Goal: Information Seeking & Learning: Check status

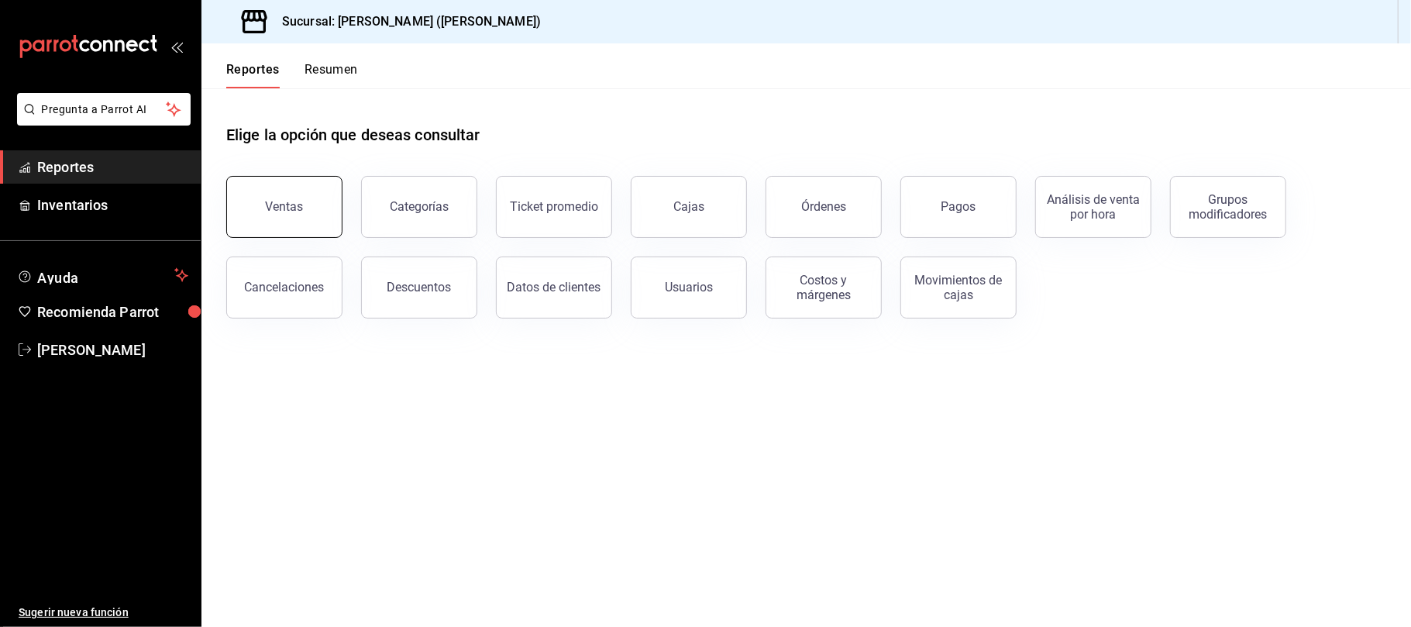
click at [290, 194] on button "Ventas" at bounding box center [284, 207] width 116 height 62
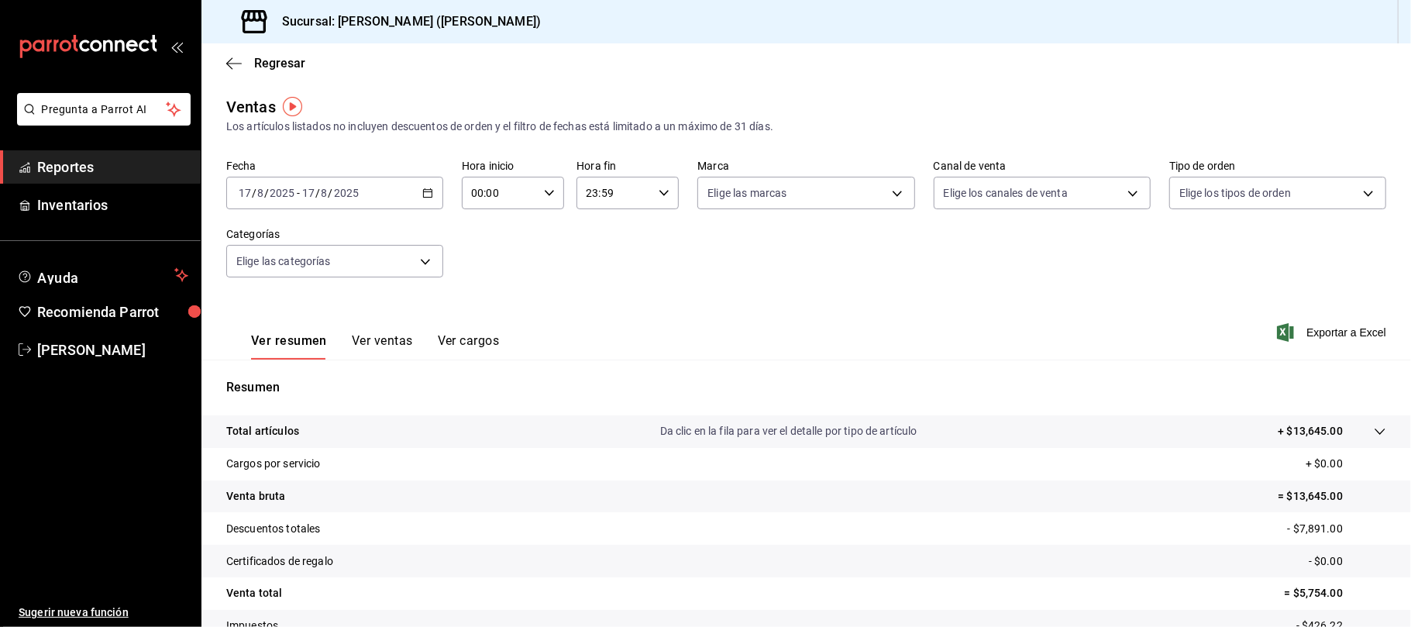
click at [367, 332] on div "Ver resumen Ver ventas Ver cargos" at bounding box center [362, 337] width 273 height 45
click at [369, 336] on button "Ver ventas" at bounding box center [382, 346] width 61 height 26
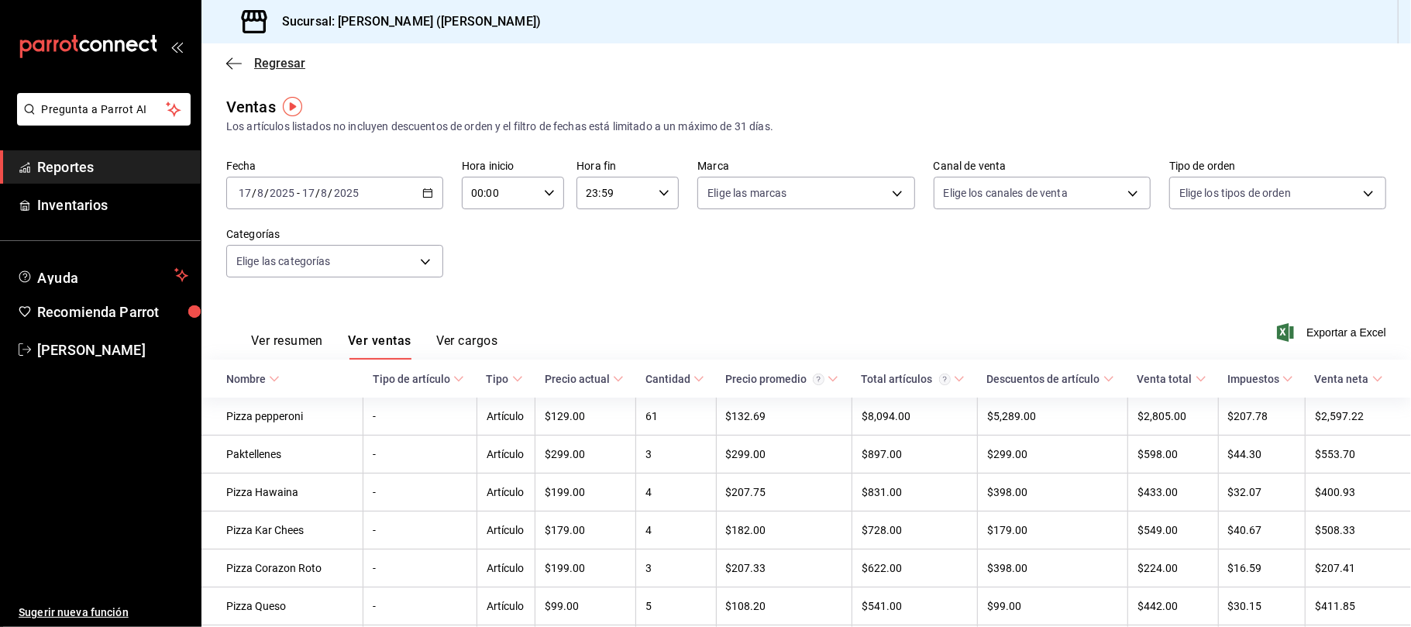
click at [254, 59] on span "Regresar" at bounding box center [279, 63] width 51 height 15
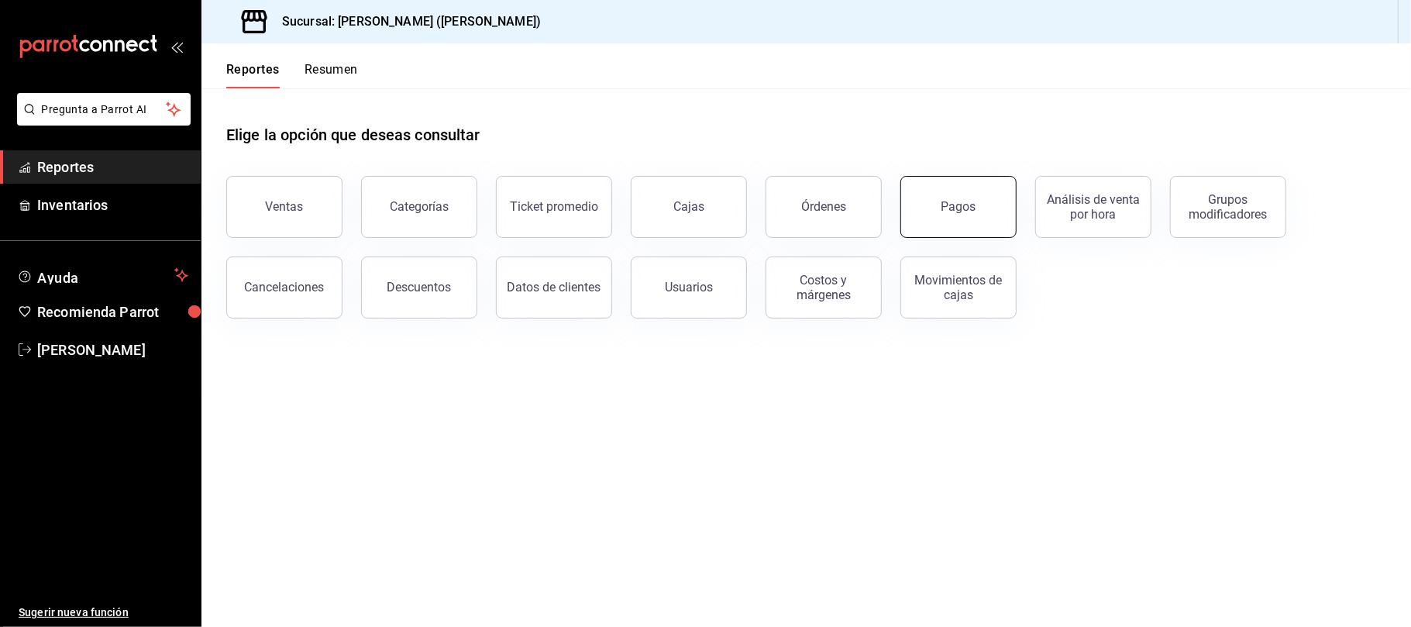
click at [935, 221] on button "Pagos" at bounding box center [959, 207] width 116 height 62
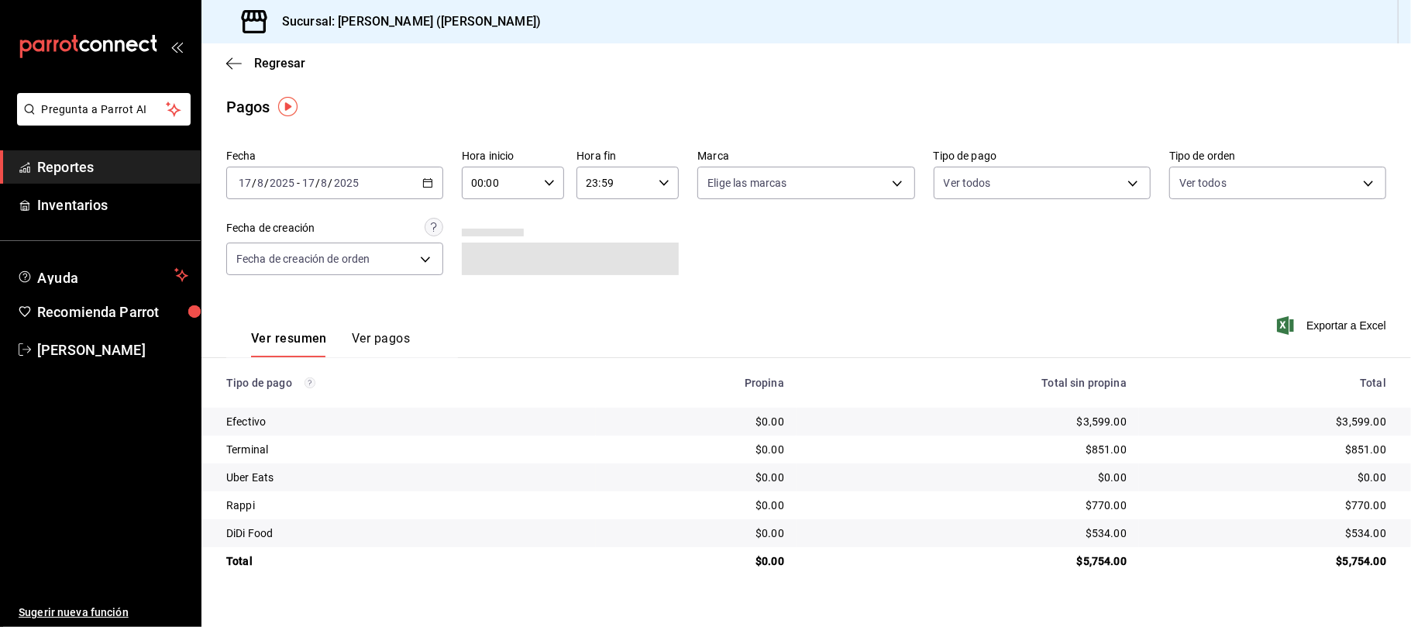
click at [1149, 263] on div "Fecha [DATE] [DATE] - [DATE] [DATE] Hora inicio 00:00 Hora inicio Hora fin 23:5…" at bounding box center [806, 218] width 1160 height 150
click at [249, 59] on span "Regresar" at bounding box center [265, 63] width 79 height 15
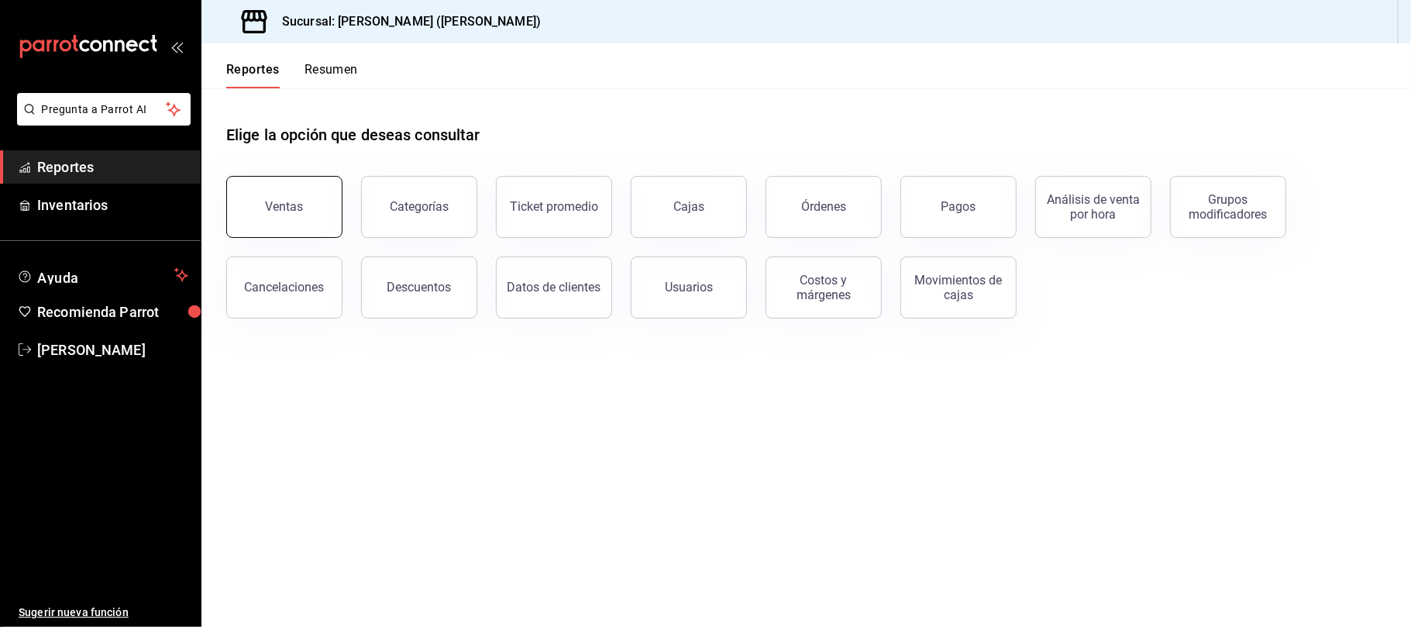
click at [308, 203] on button "Ventas" at bounding box center [284, 207] width 116 height 62
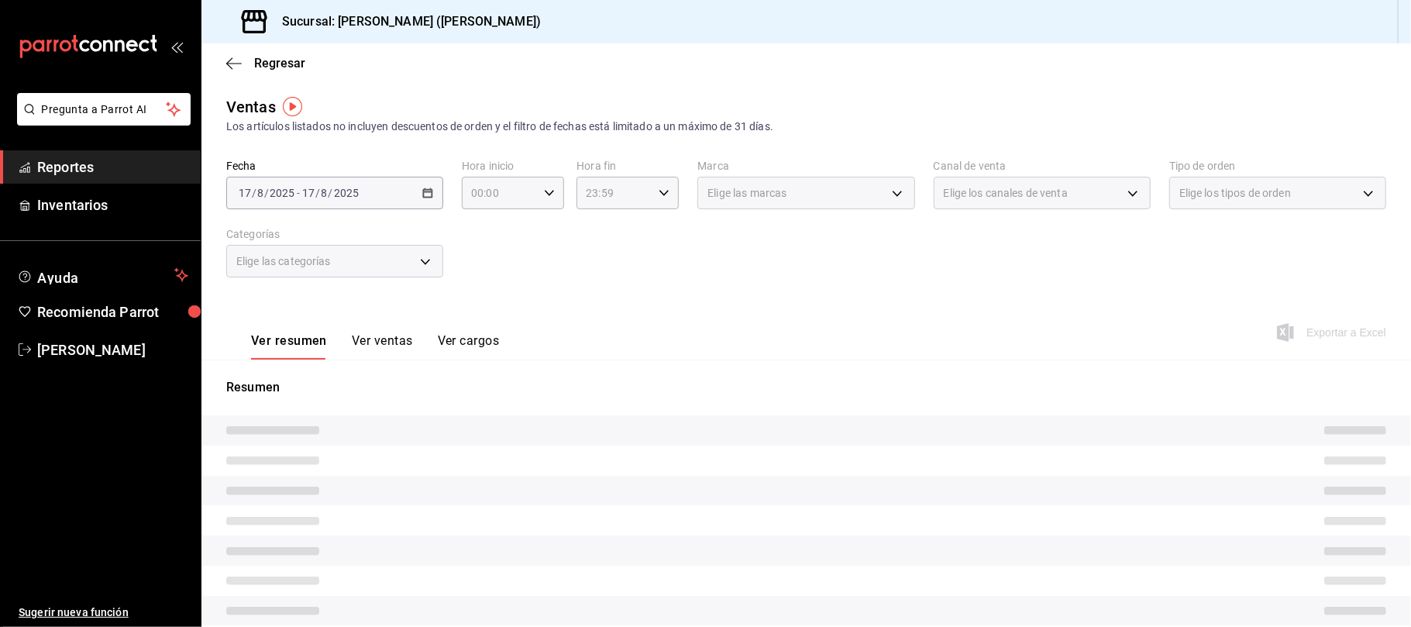
click at [377, 347] on button "Ver ventas" at bounding box center [382, 346] width 61 height 26
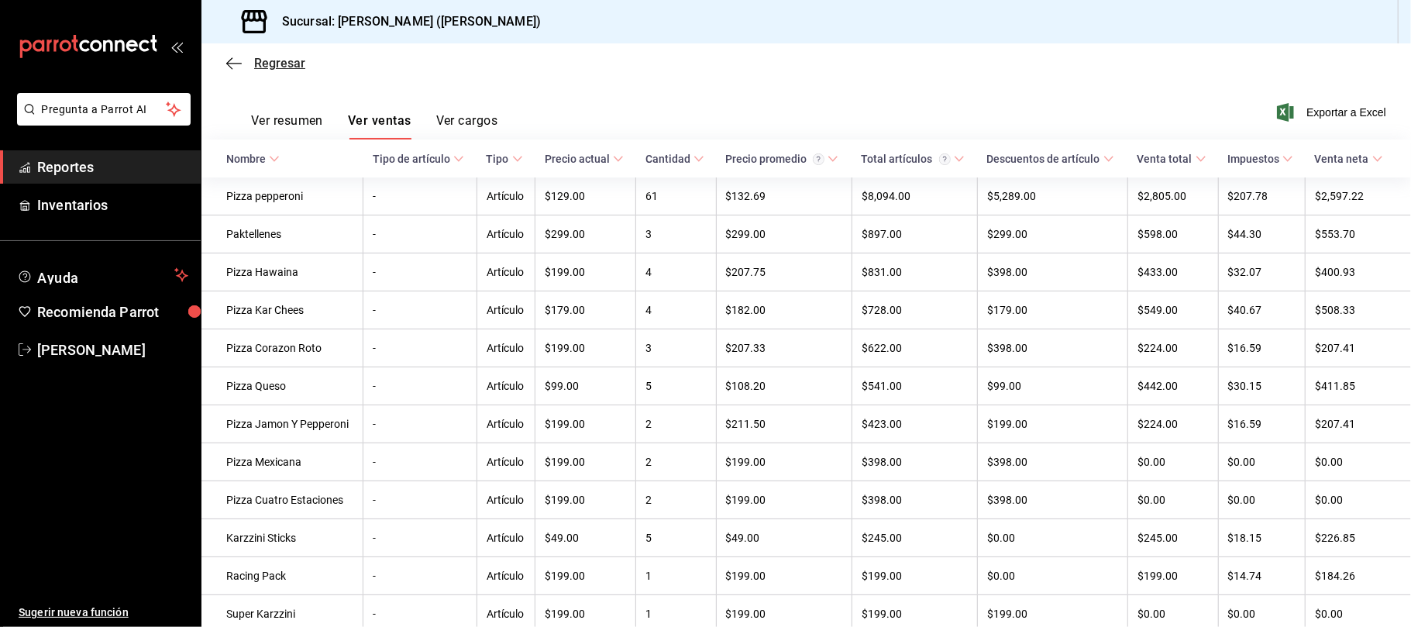
scroll to position [169, 0]
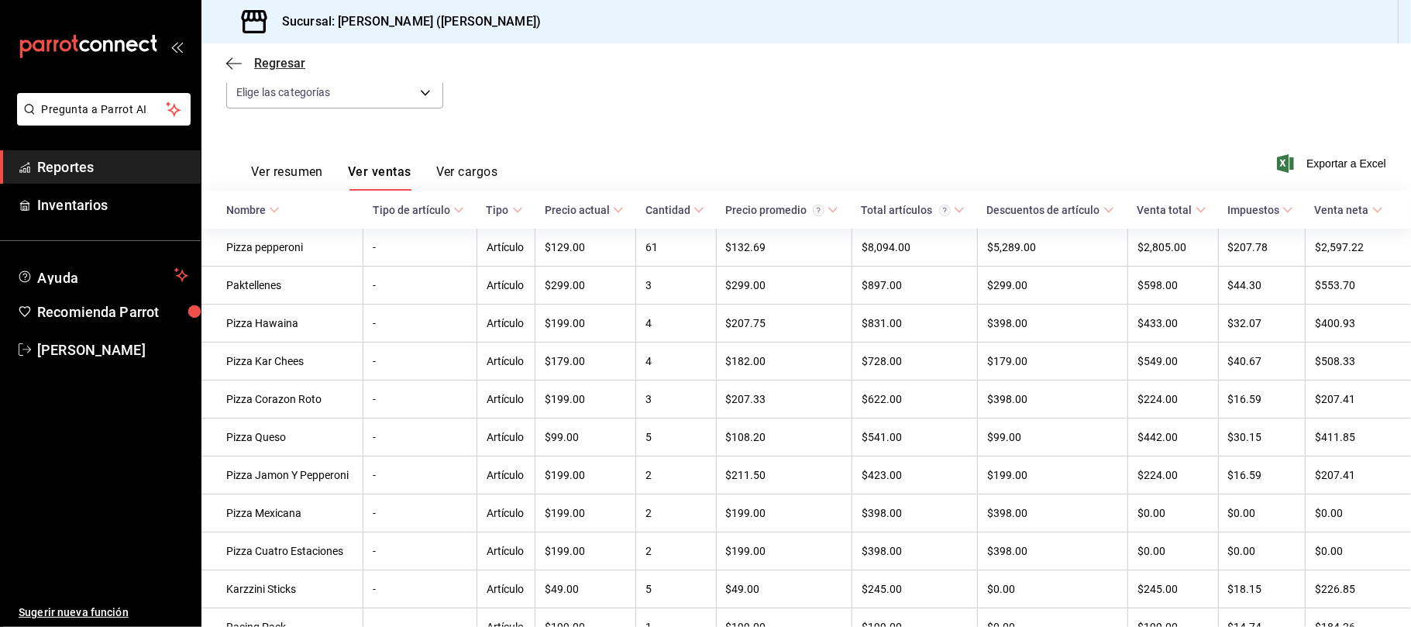
click at [271, 57] on span "Regresar" at bounding box center [279, 63] width 51 height 15
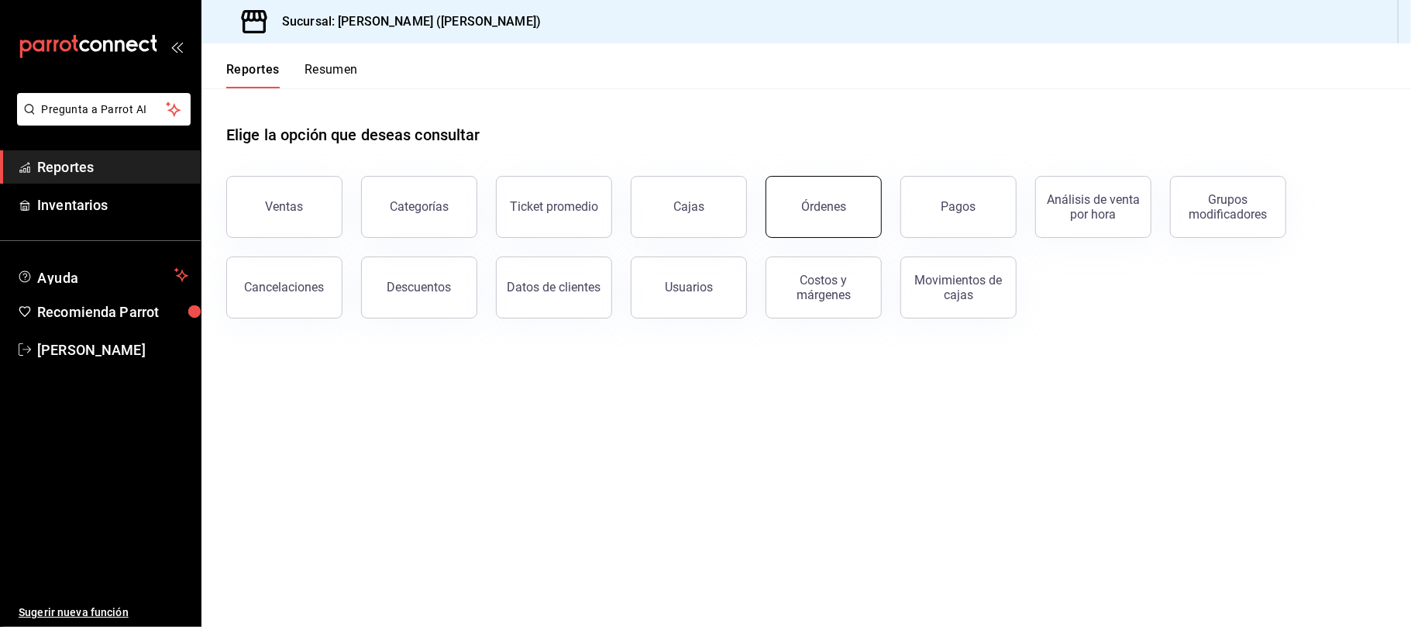
click at [794, 205] on button "Órdenes" at bounding box center [824, 207] width 116 height 62
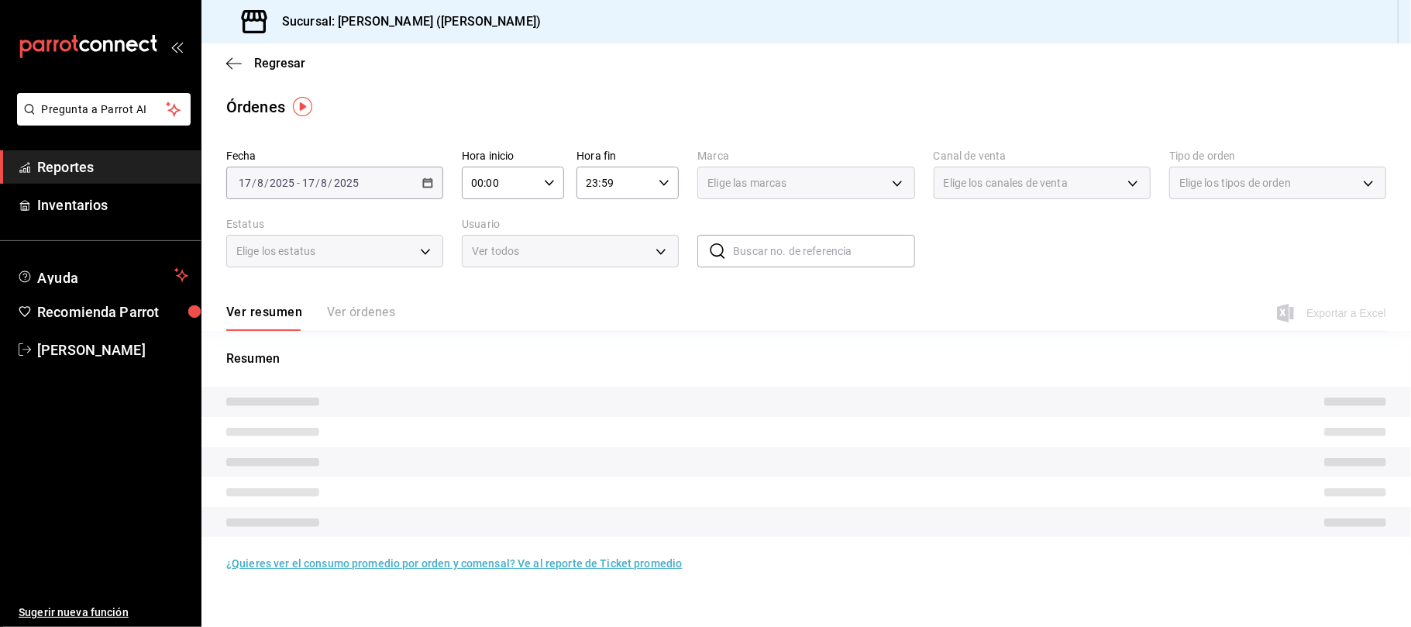
click at [270, 73] on div "Regresar" at bounding box center [806, 63] width 1210 height 40
click at [274, 62] on span "Regresar" at bounding box center [279, 63] width 51 height 15
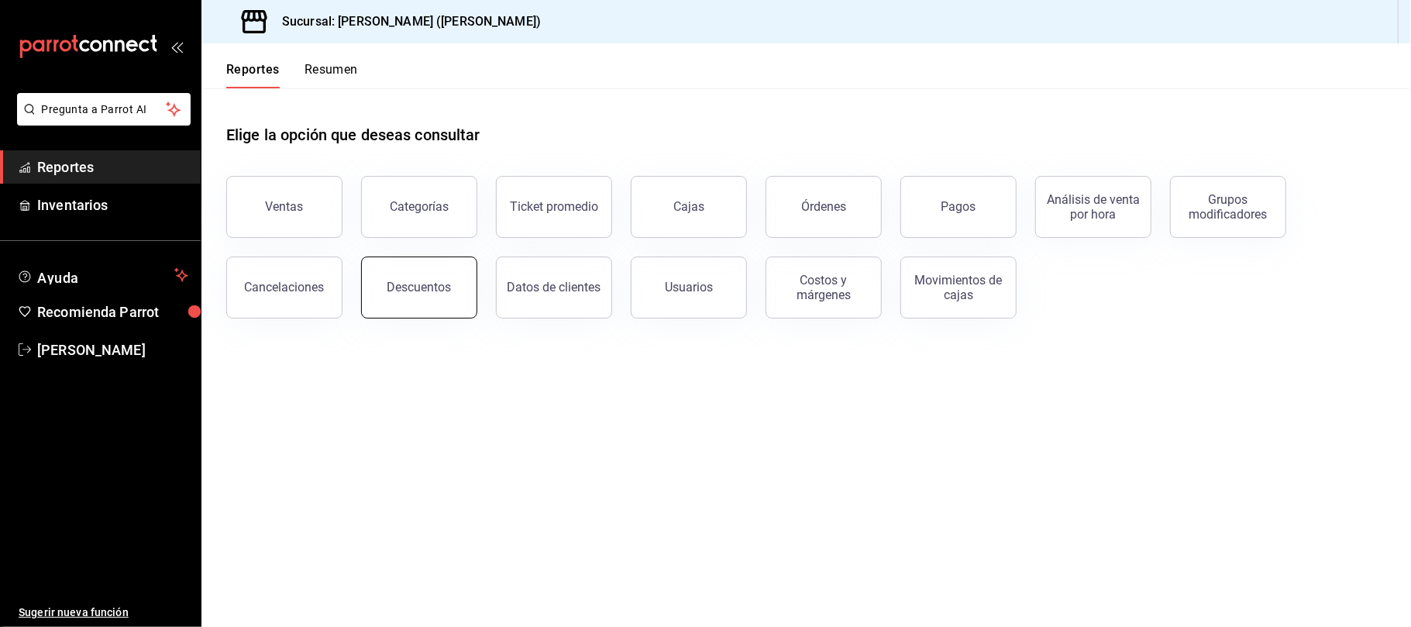
click at [462, 289] on button "Descuentos" at bounding box center [419, 288] width 116 height 62
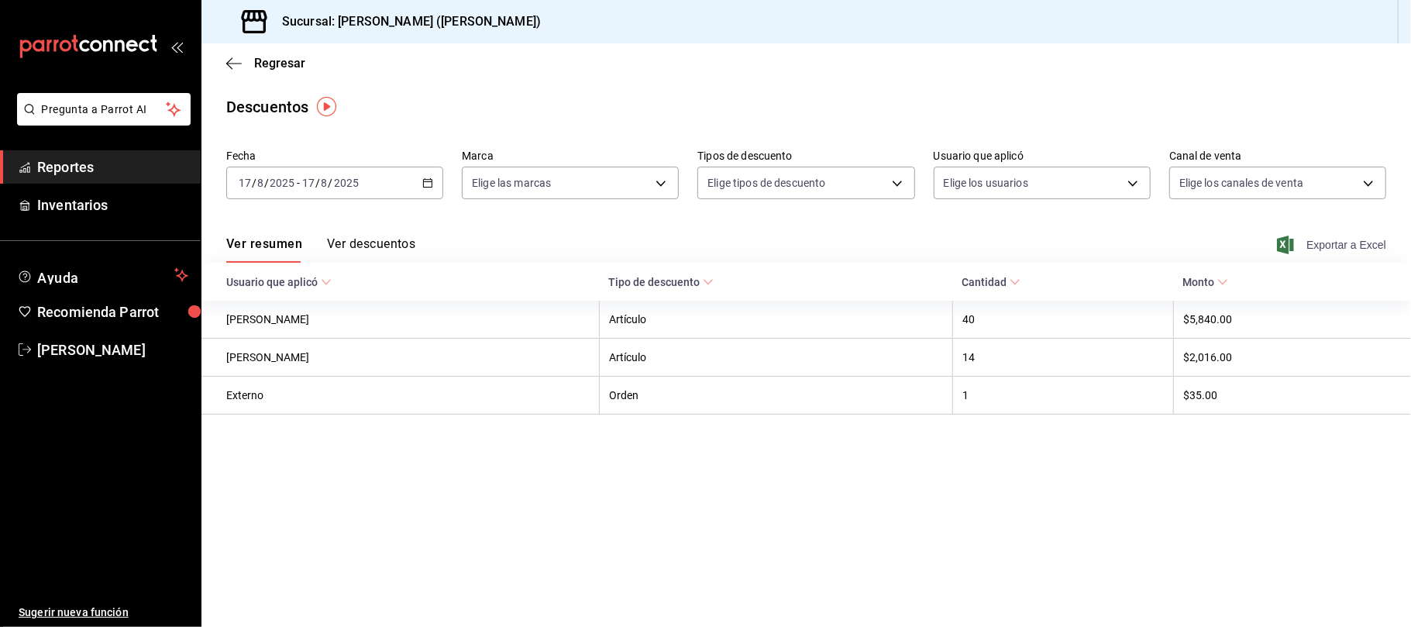
click at [1325, 248] on span "Exportar a Excel" at bounding box center [1333, 245] width 106 height 19
